Goal: Find specific page/section: Find specific page/section

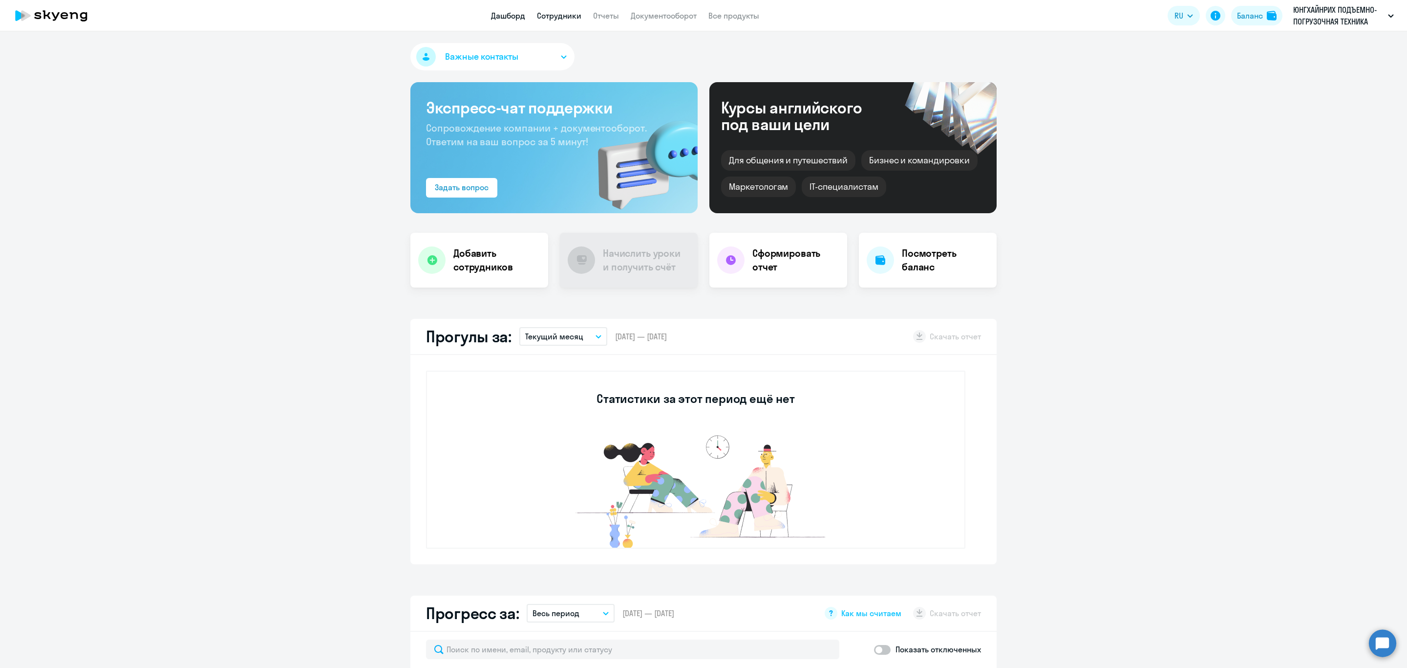
click at [552, 15] on link "Сотрудники" at bounding box center [559, 16] width 44 height 10
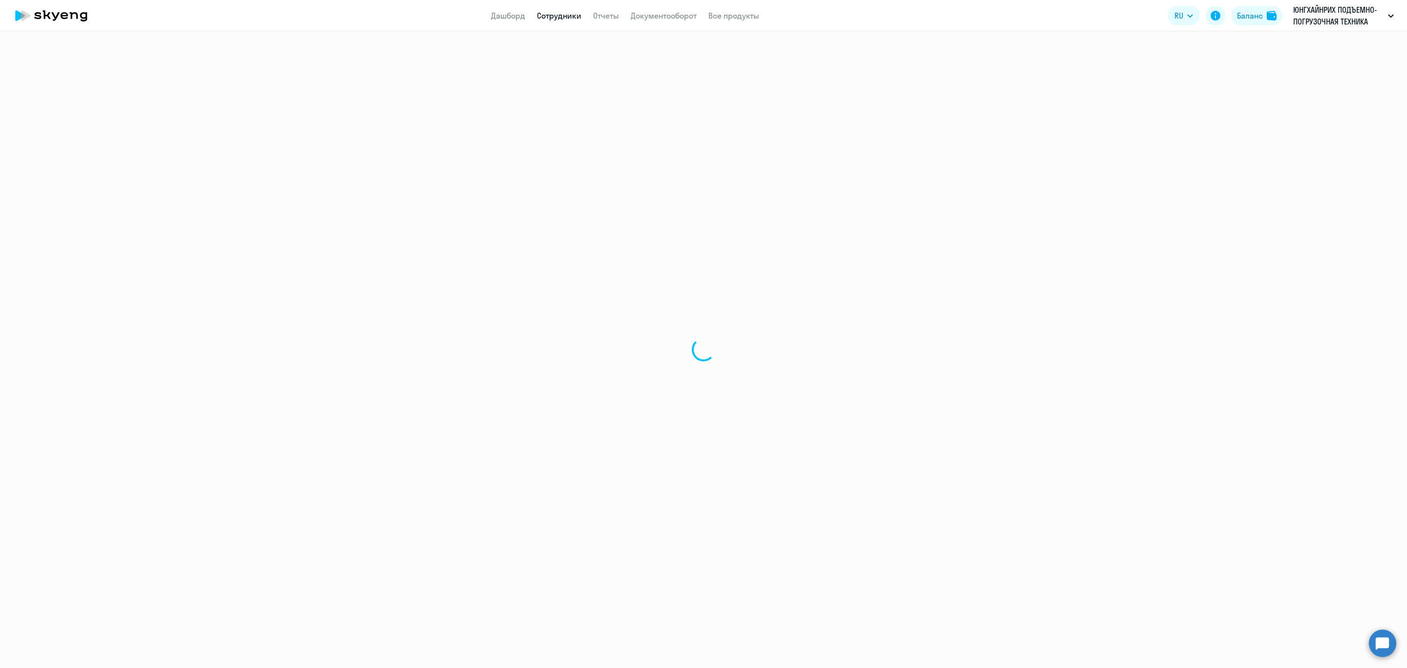
select select "30"
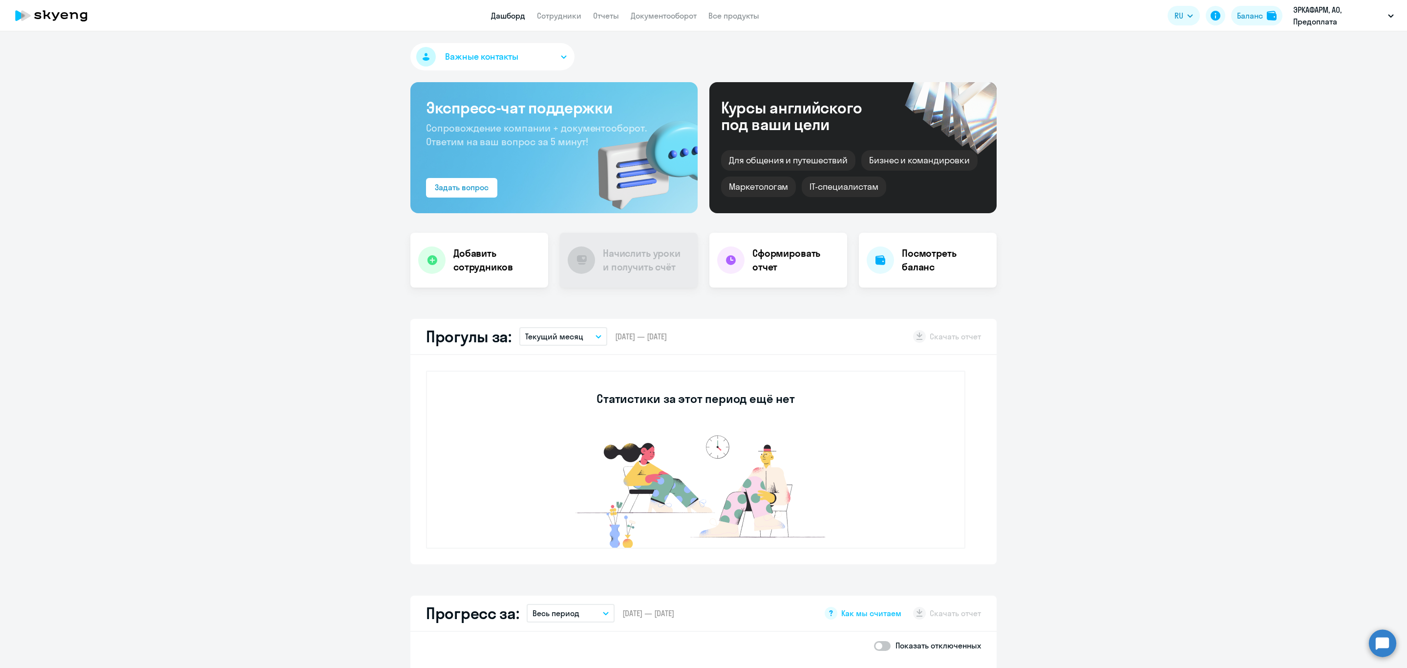
click at [551, 21] on app-menu-item-link "Сотрудники" at bounding box center [559, 16] width 44 height 12
click at [573, 10] on app-menu-item-link "Сотрудники" at bounding box center [559, 16] width 44 height 12
click at [567, 17] on link "Сотрудники" at bounding box center [559, 16] width 44 height 10
select select "30"
click at [556, 13] on link "Сотрудники" at bounding box center [559, 16] width 44 height 10
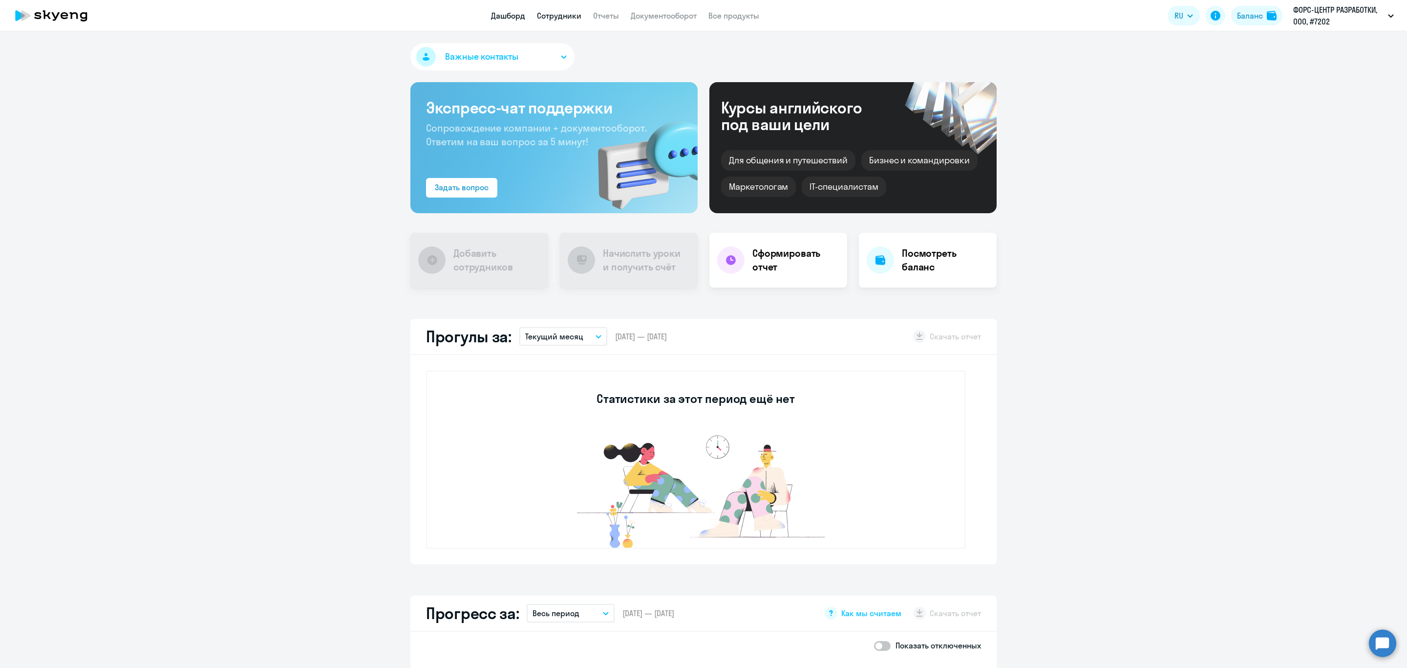
select select "30"
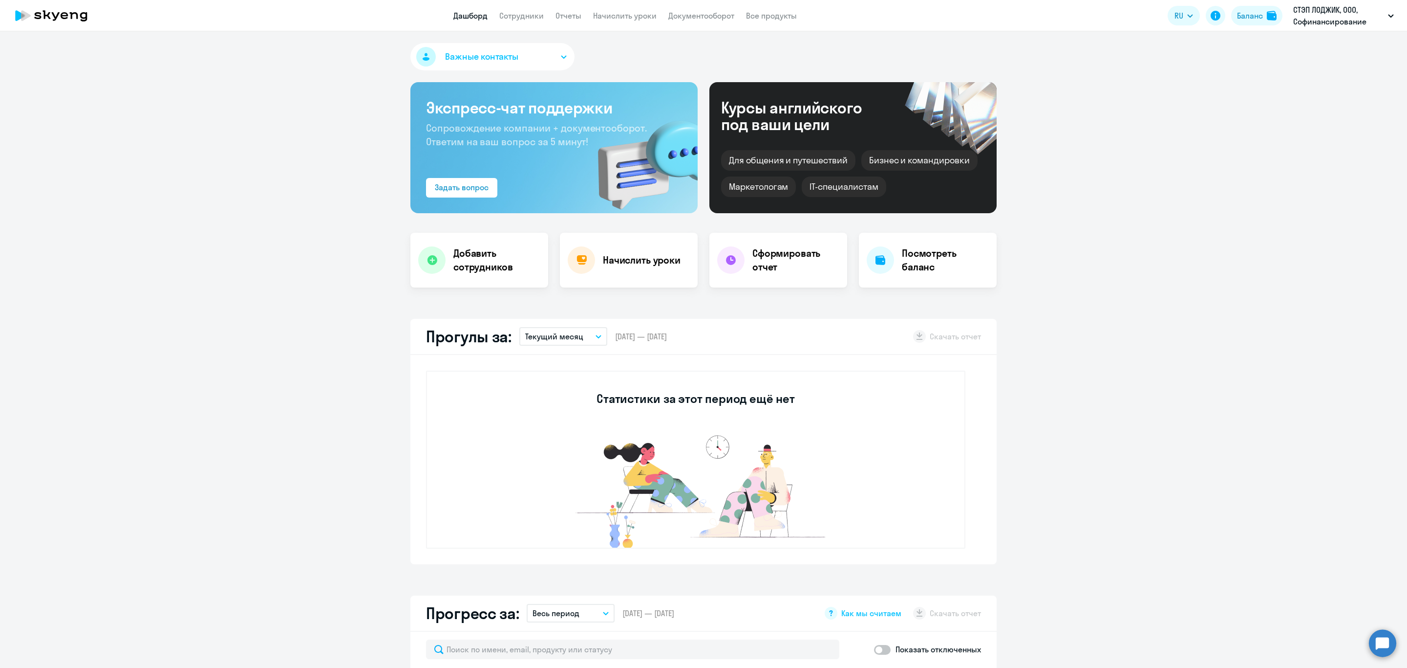
click at [533, 16] on link "Сотрудники" at bounding box center [521, 16] width 44 height 10
select select "30"
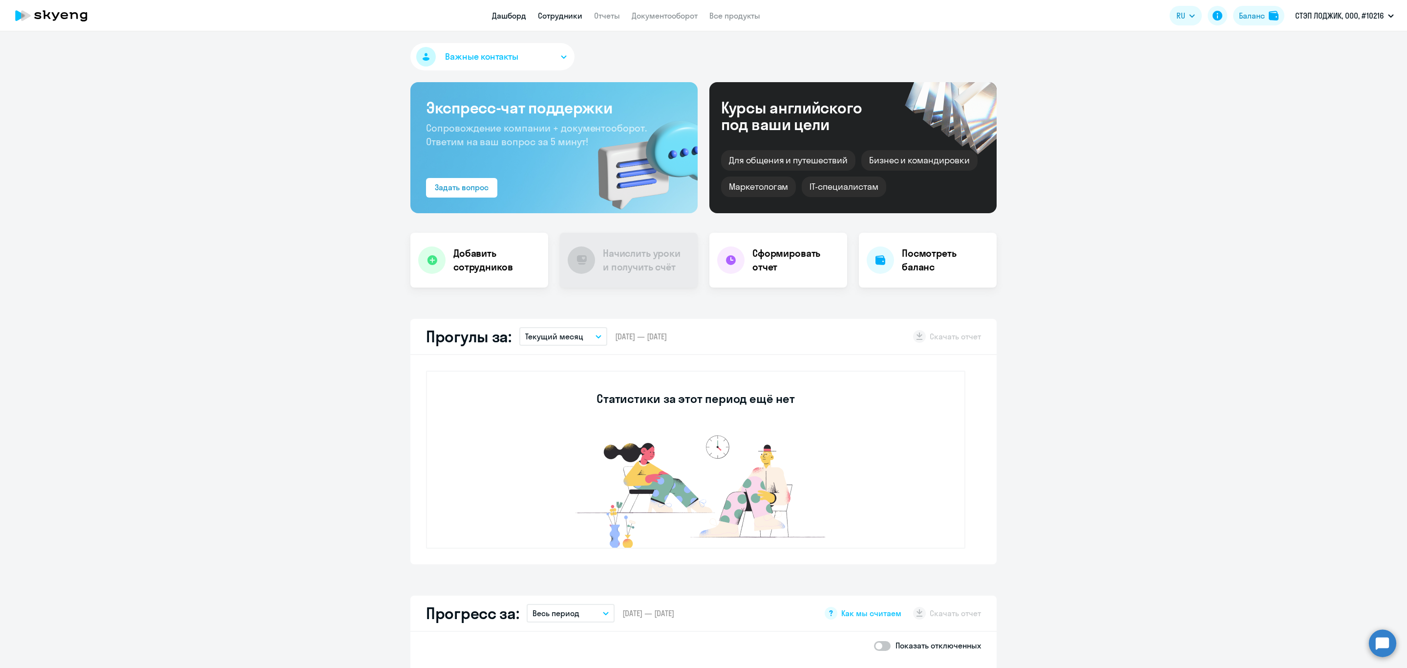
click at [553, 12] on link "Сотрудники" at bounding box center [560, 16] width 44 height 10
select select "30"
